Goal: Task Accomplishment & Management: Use online tool/utility

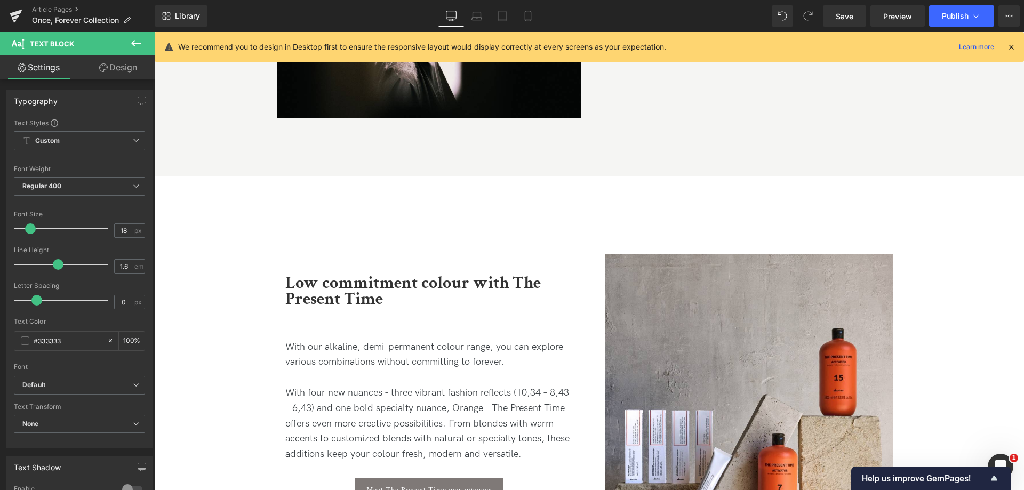
scroll to position [5336, 0]
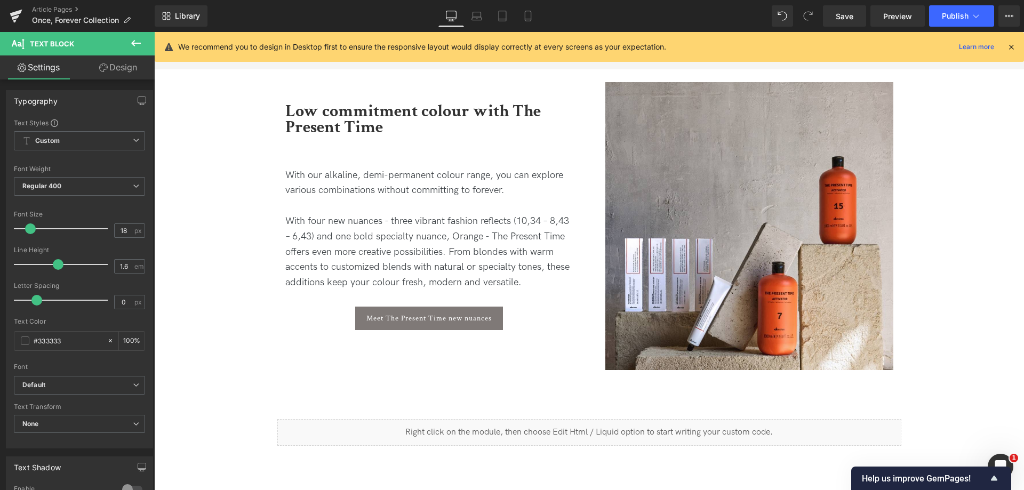
click at [452, 216] on p "With four new nuances - three vibrant fashion reflects (10,34 – 8,43 – 6,43) an…" at bounding box center [429, 252] width 288 height 77
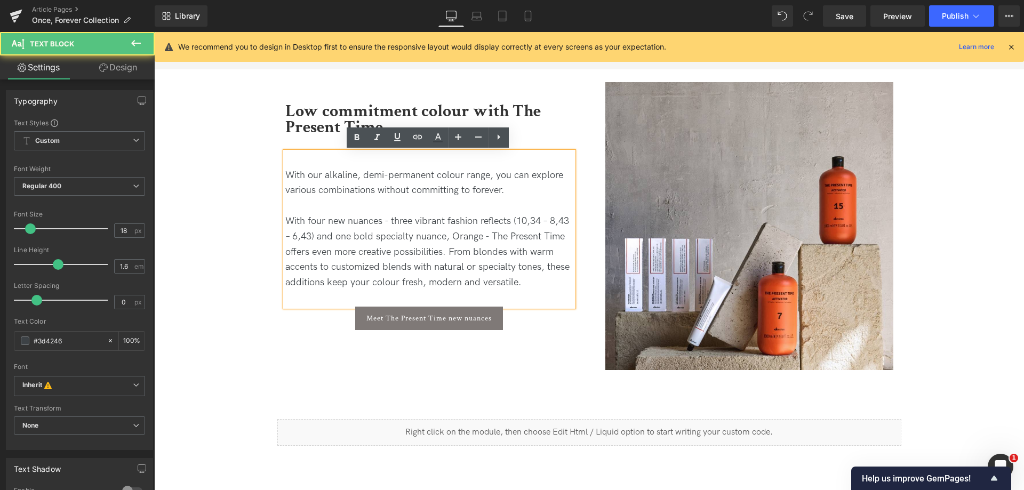
click at [527, 280] on p "With four new nuances - three vibrant fashion reflects (10,34 – 8,43 – 6,43) an…" at bounding box center [429, 252] width 288 height 77
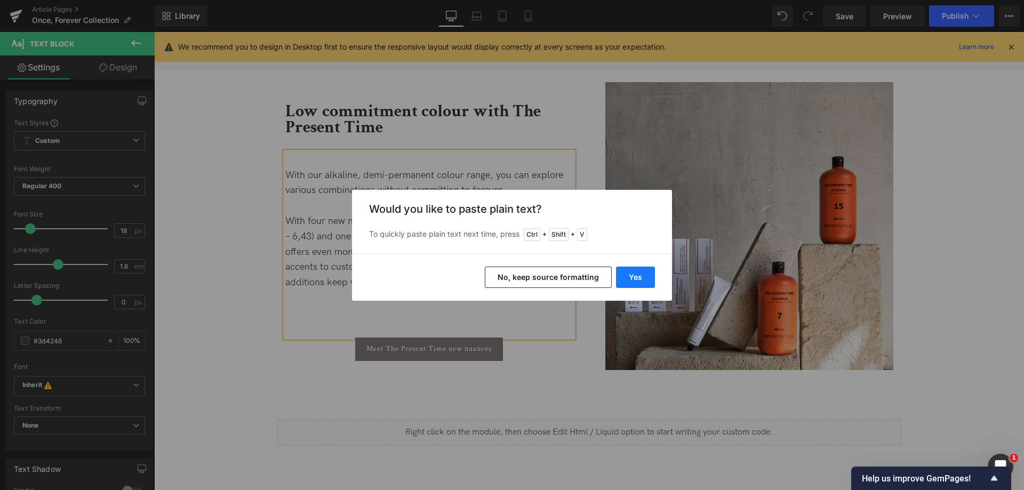
click at [639, 280] on button "Yes" at bounding box center [635, 277] width 39 height 21
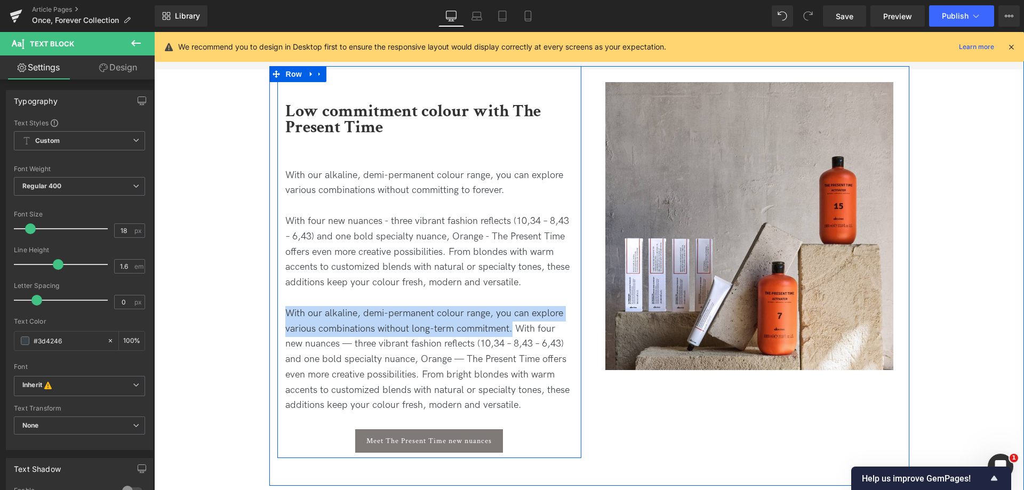
drag, startPoint x: 513, startPoint y: 331, endPoint x: 279, endPoint y: 311, distance: 235.1
click at [280, 312] on div "Low commitment colour with The Present Time Heading With our alkaline, demi-per…" at bounding box center [429, 267] width 304 height 371
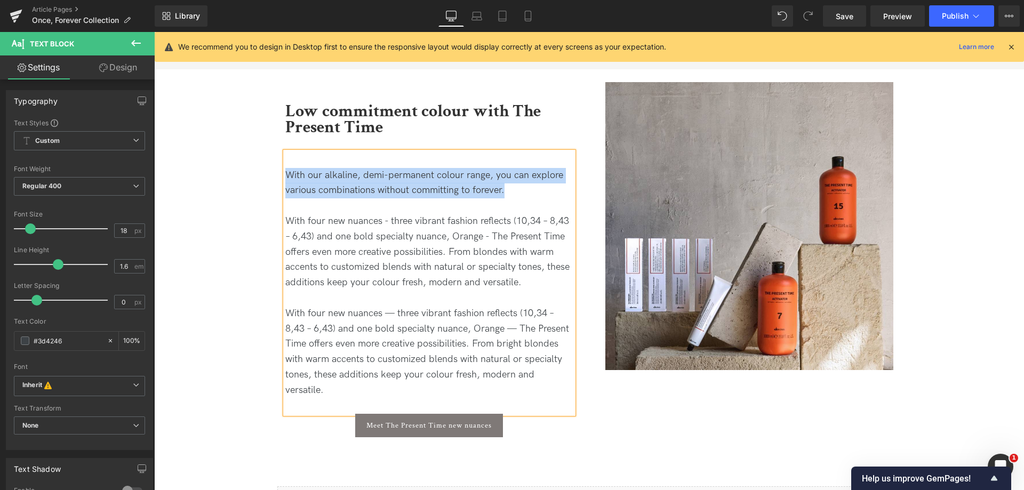
drag, startPoint x: 455, startPoint y: 187, endPoint x: 276, endPoint y: 180, distance: 178.4
click at [277, 180] on div "Low commitment colour with The Present Time Heading With our alkaline, demi-per…" at bounding box center [429, 260] width 304 height 356
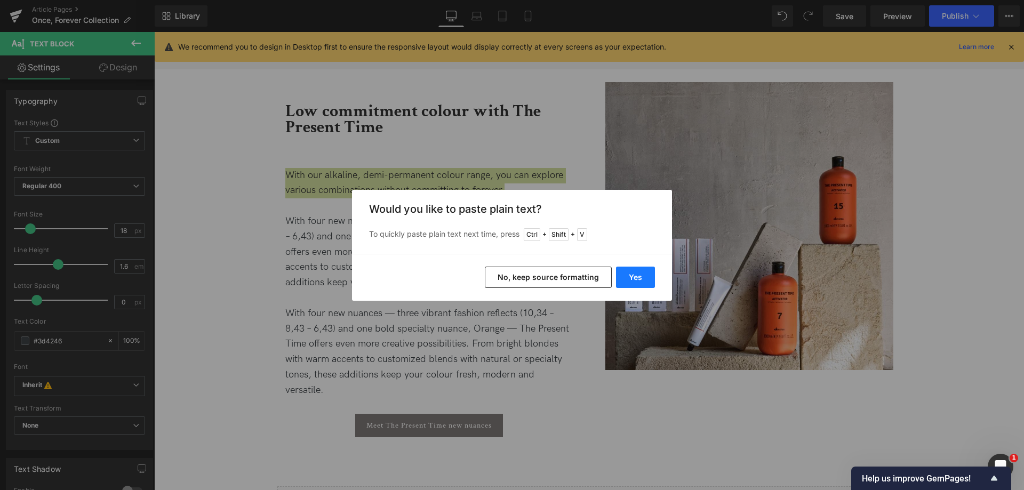
click at [642, 281] on button "Yes" at bounding box center [635, 277] width 39 height 21
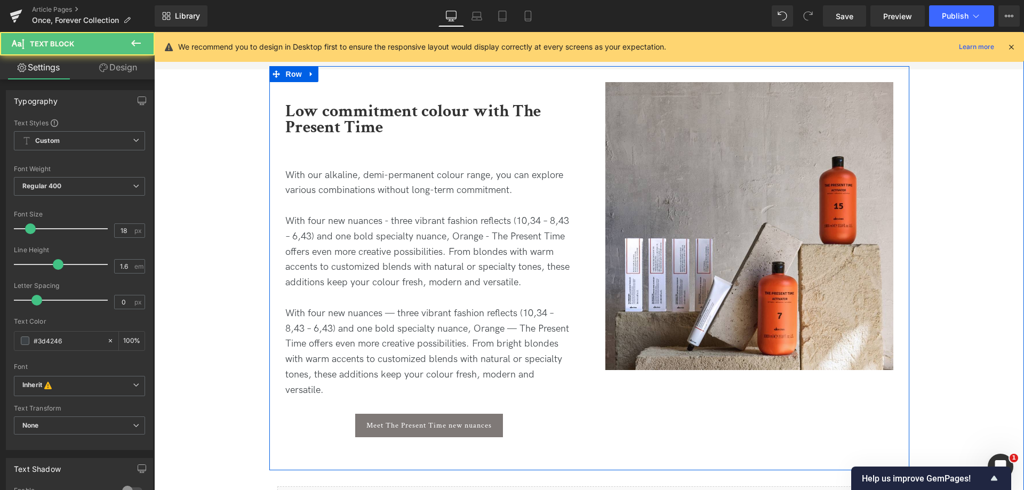
drag, startPoint x: 537, startPoint y: 284, endPoint x: 599, endPoint y: 407, distance: 137.4
click at [599, 407] on div "Low commitment colour with The Present Time Heading With our alkaline, demi-per…" at bounding box center [589, 268] width 640 height 405
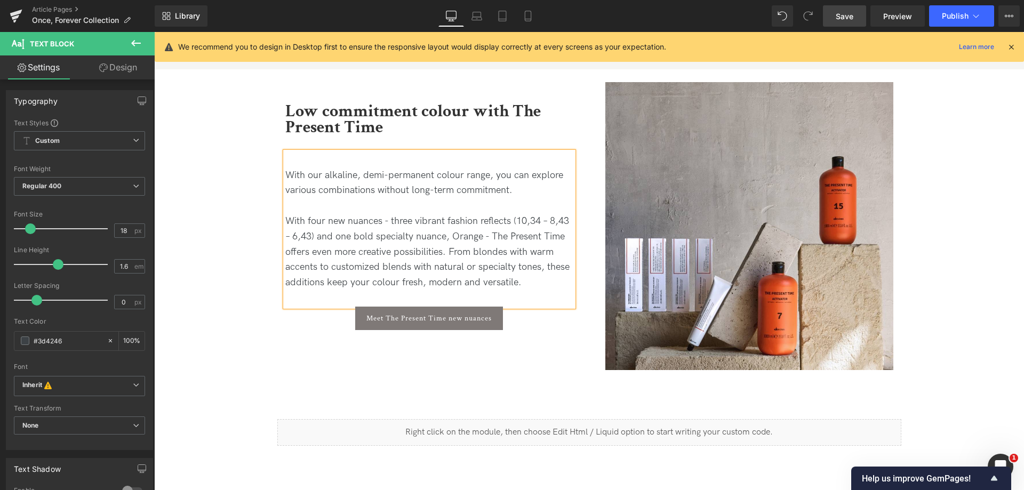
click at [836, 17] on link "Save" at bounding box center [844, 15] width 43 height 21
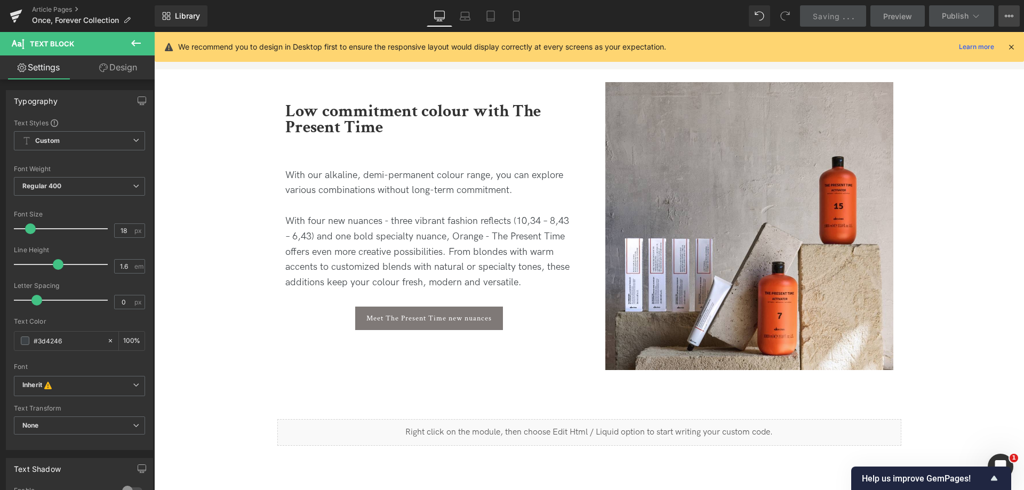
click at [1005, 20] on button "View Live Page View with current Template Save Template to Library Schedule Pub…" at bounding box center [1009, 15] width 21 height 21
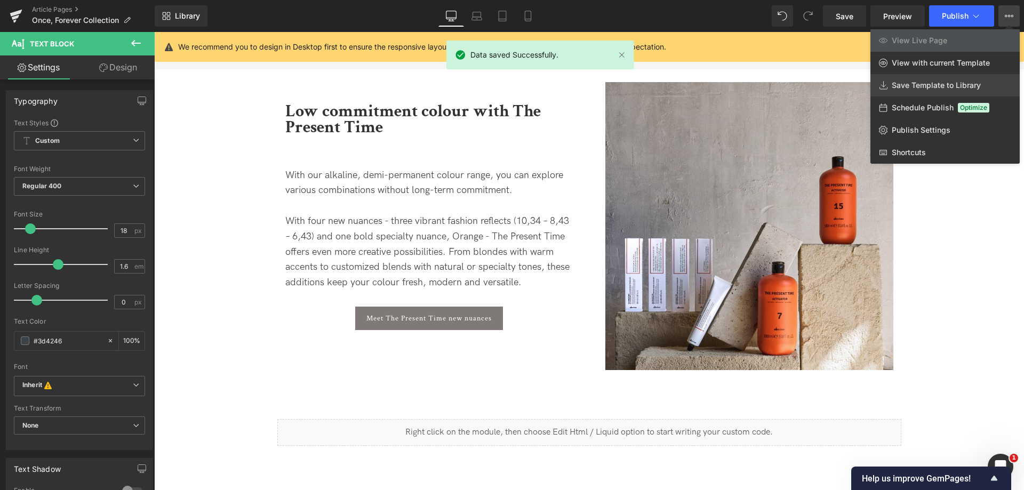
click at [922, 85] on span "Save Template to Library" at bounding box center [936, 86] width 89 height 10
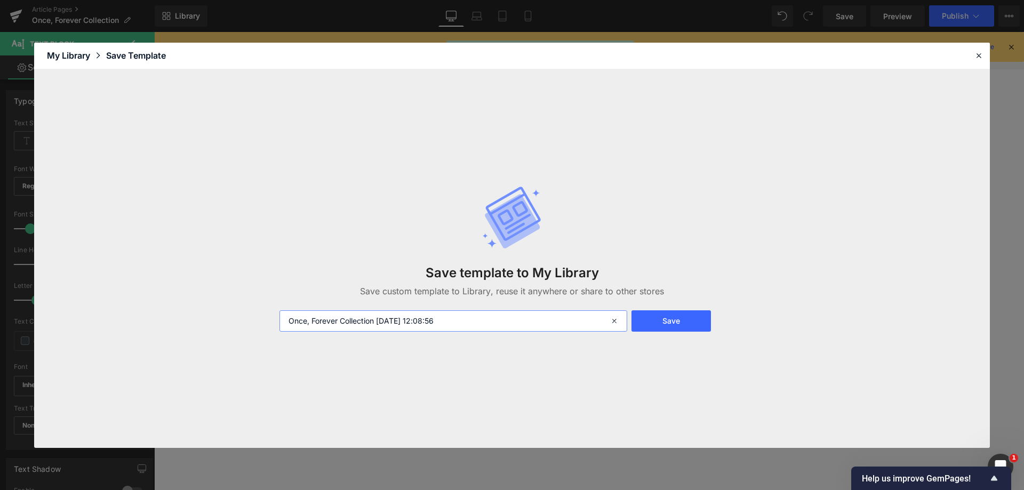
click at [292, 321] on input "Once, Forever Collection [DATE] 12:08:56" at bounding box center [454, 321] width 348 height 21
drag, startPoint x: 432, startPoint y: 320, endPoint x: 570, endPoint y: 343, distance: 140.6
click at [570, 343] on div "Save template to My Library Save custom template to Library, reuse it anywhere …" at bounding box center [512, 258] width 478 height 189
type input "MIGRATE - Once, Forever Collection 2026"
click at [665, 328] on button "Save" at bounding box center [672, 321] width 80 height 21
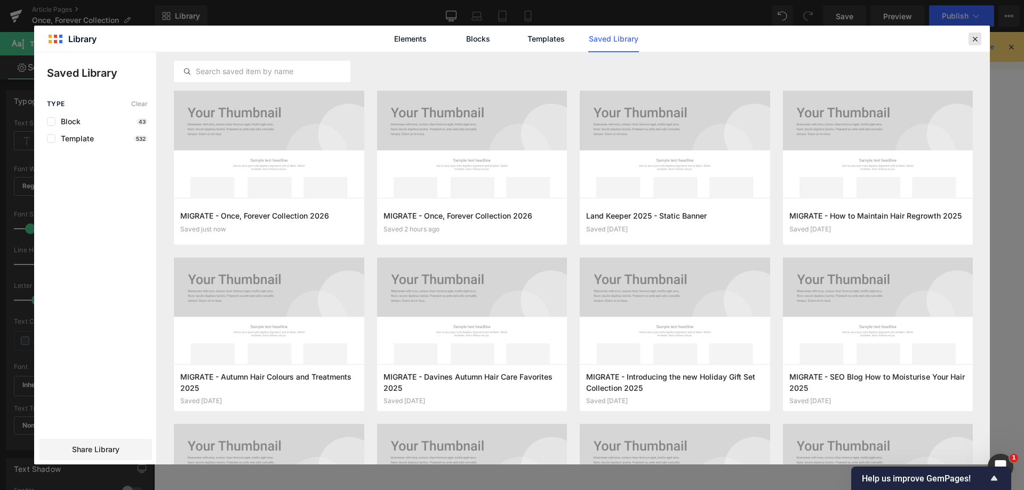
click at [972, 43] on icon at bounding box center [976, 39] width 10 height 10
